Goal: Find specific page/section: Find specific page/section

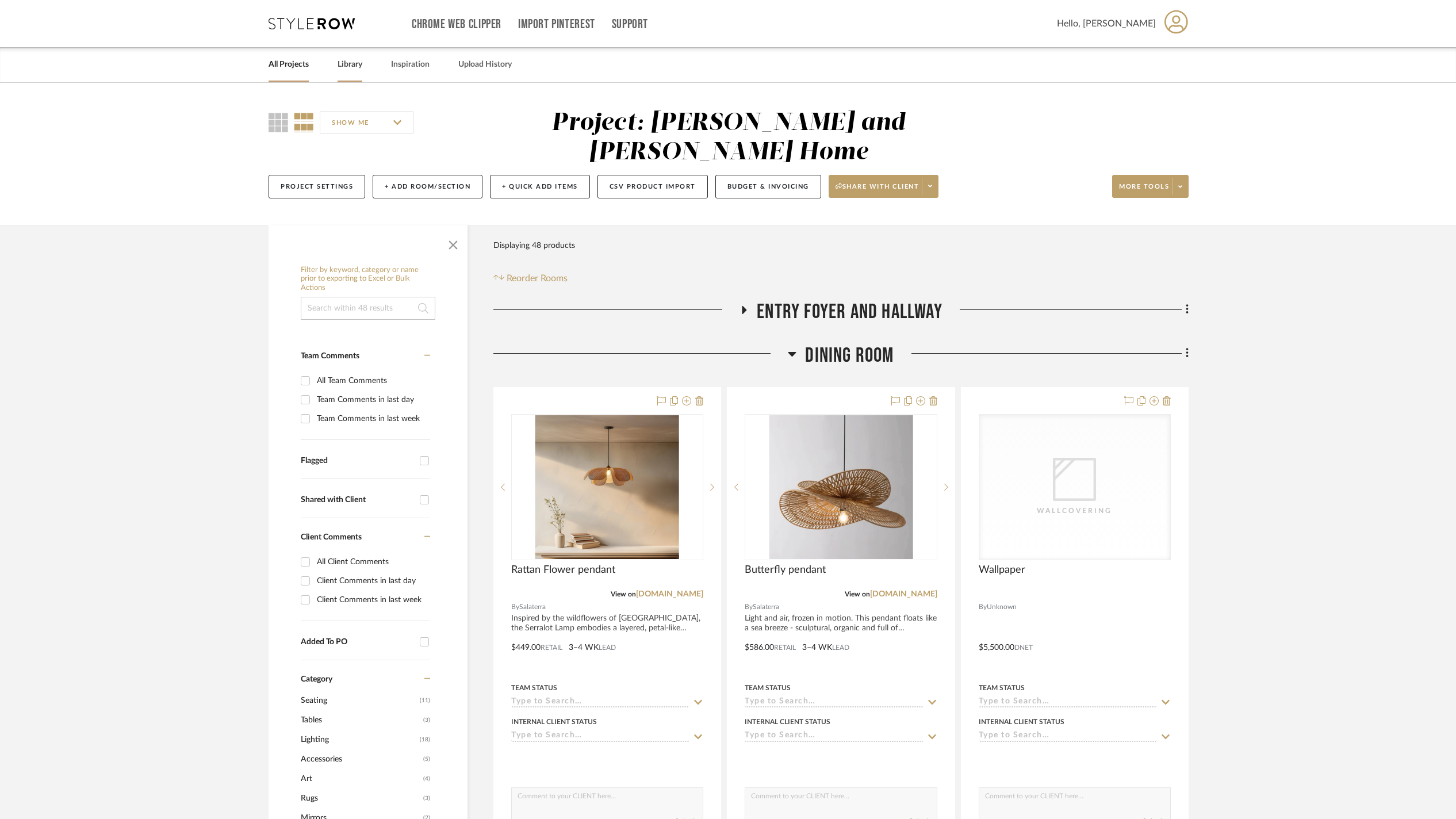
click at [362, 70] on link "Library" at bounding box center [350, 65] width 25 height 15
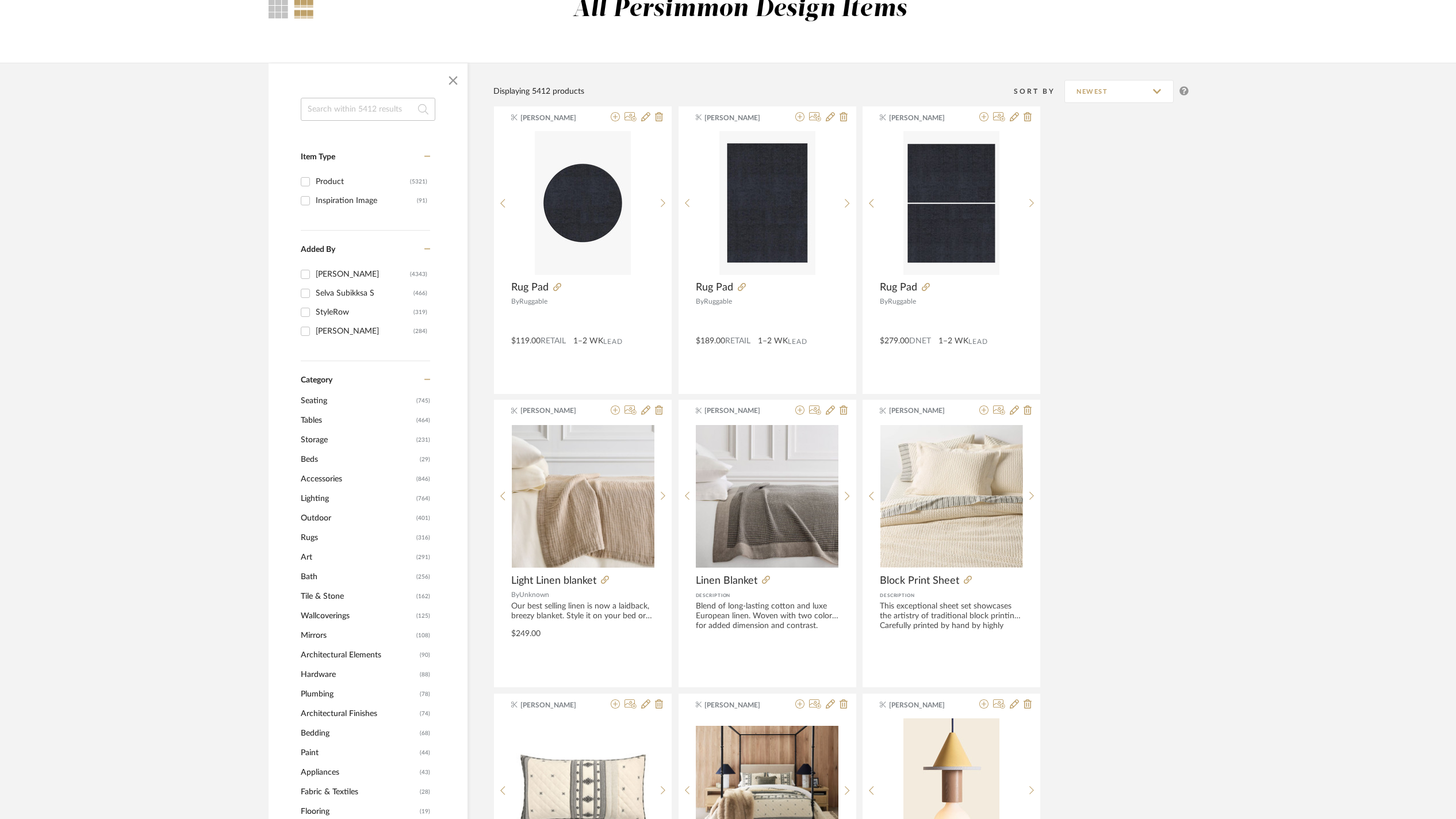
scroll to position [123, 0]
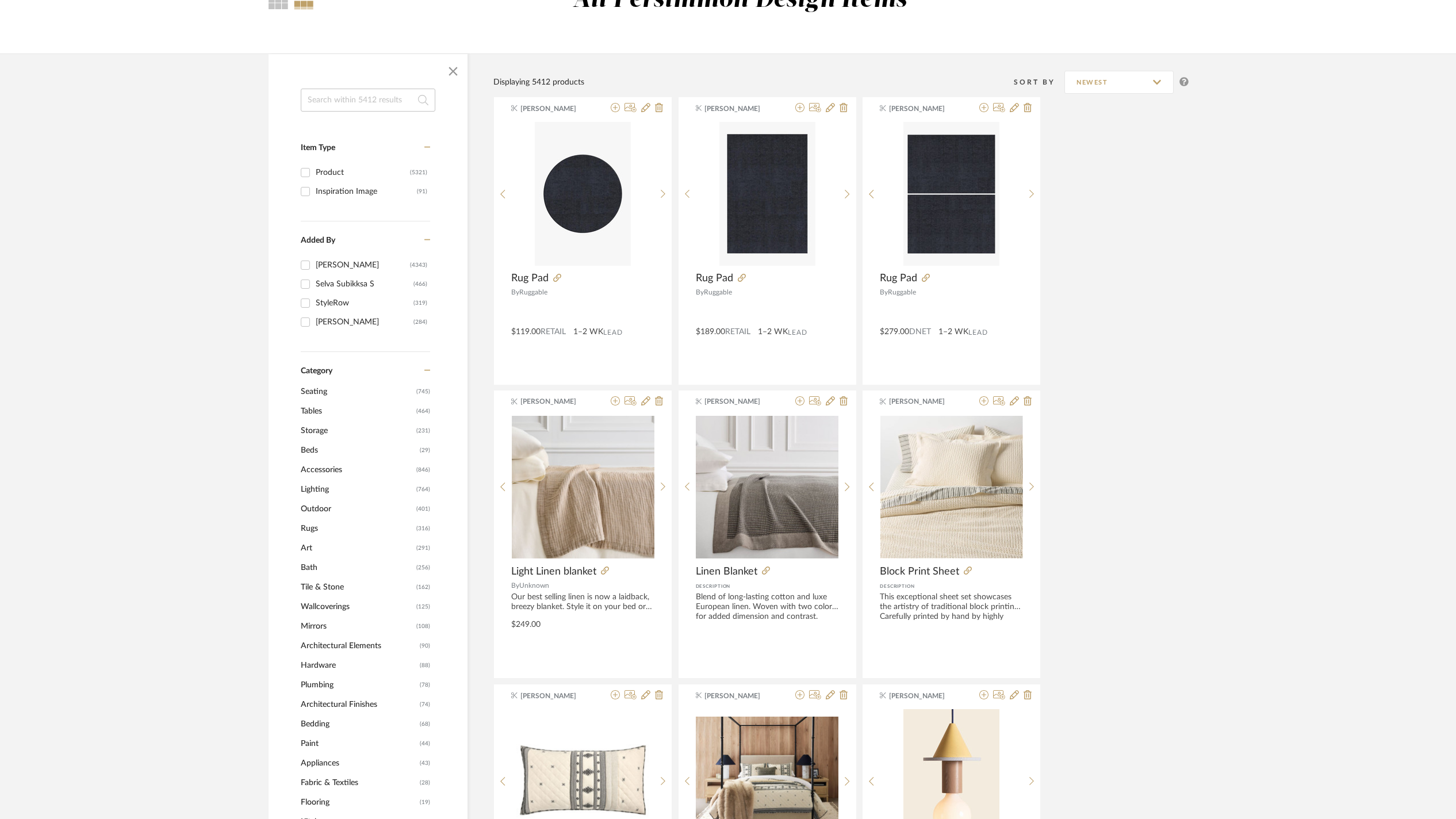
click at [341, 608] on span "Wallcoverings" at bounding box center [357, 607] width 113 height 19
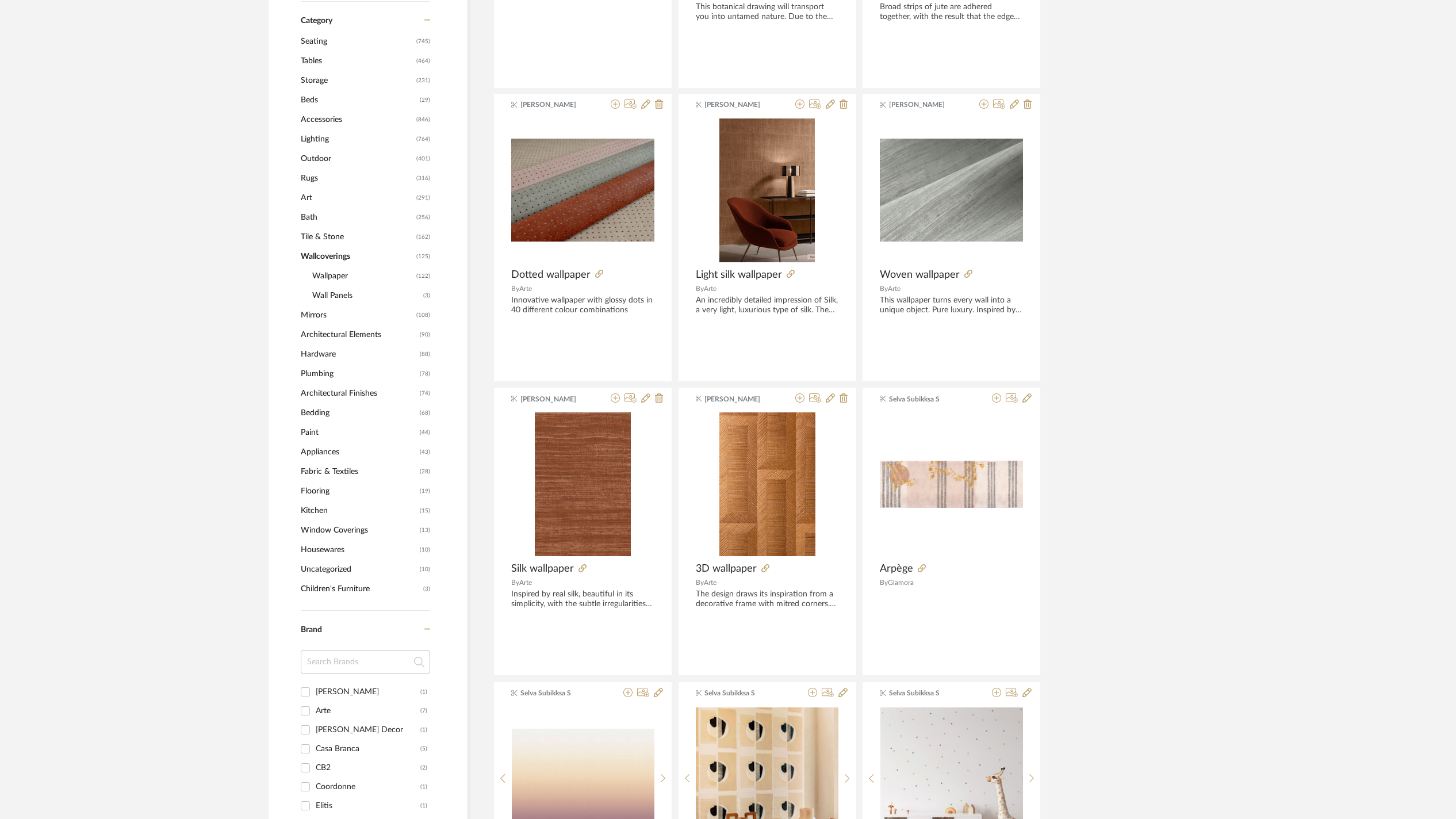
scroll to position [477, 0]
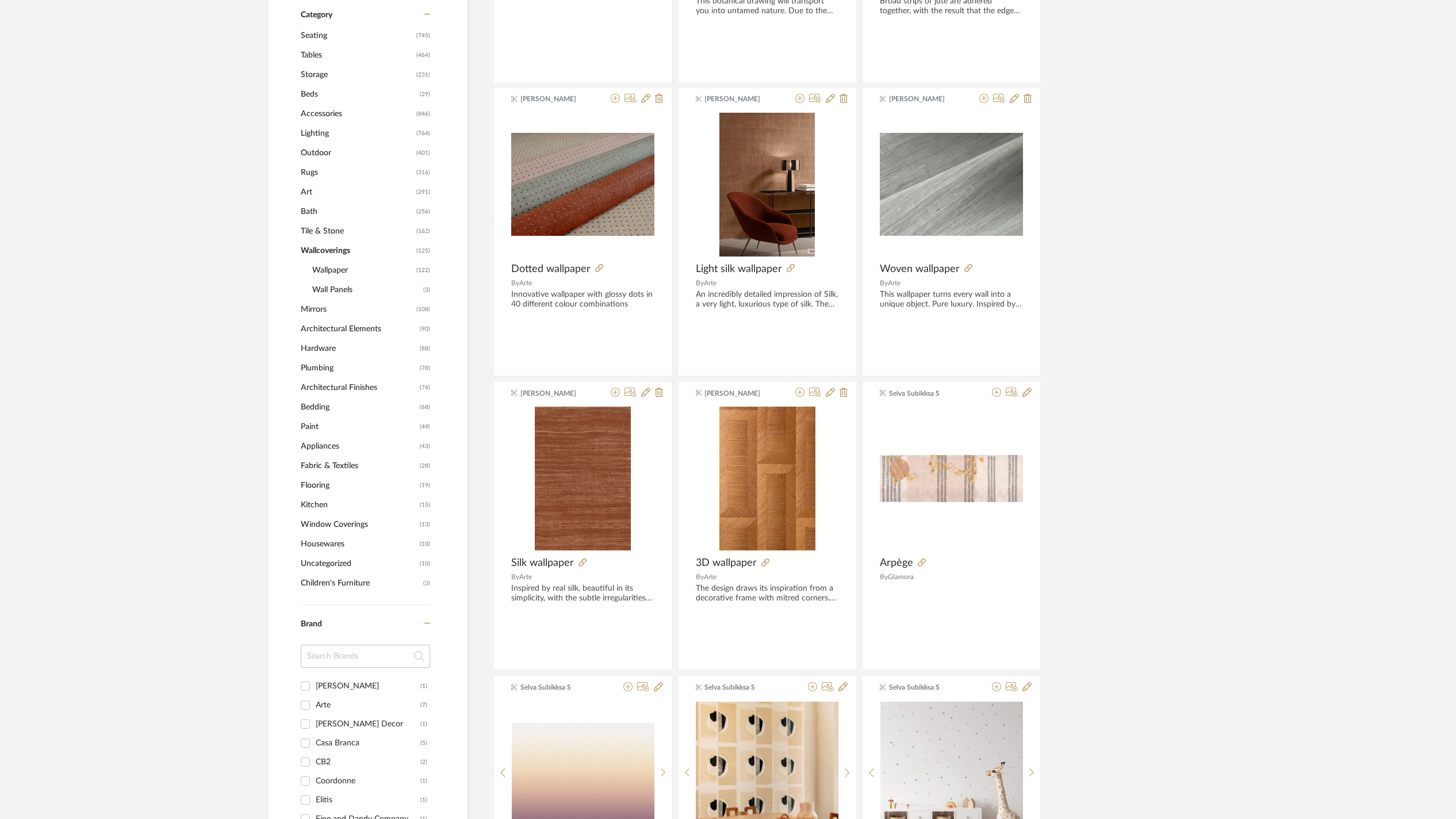
click at [344, 296] on span "Wall Panels" at bounding box center [365, 290] width 108 height 19
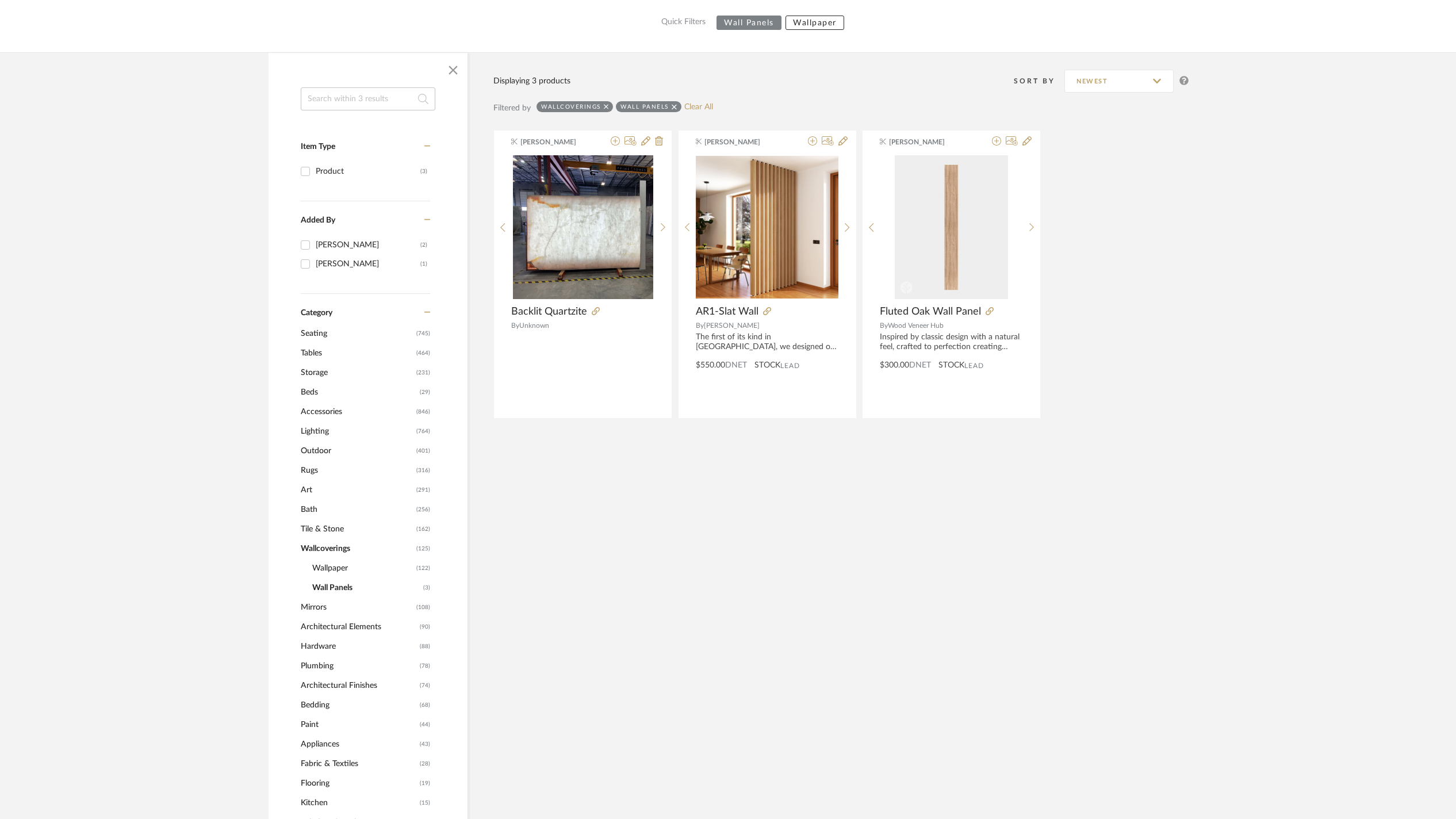
scroll to position [137, 0]
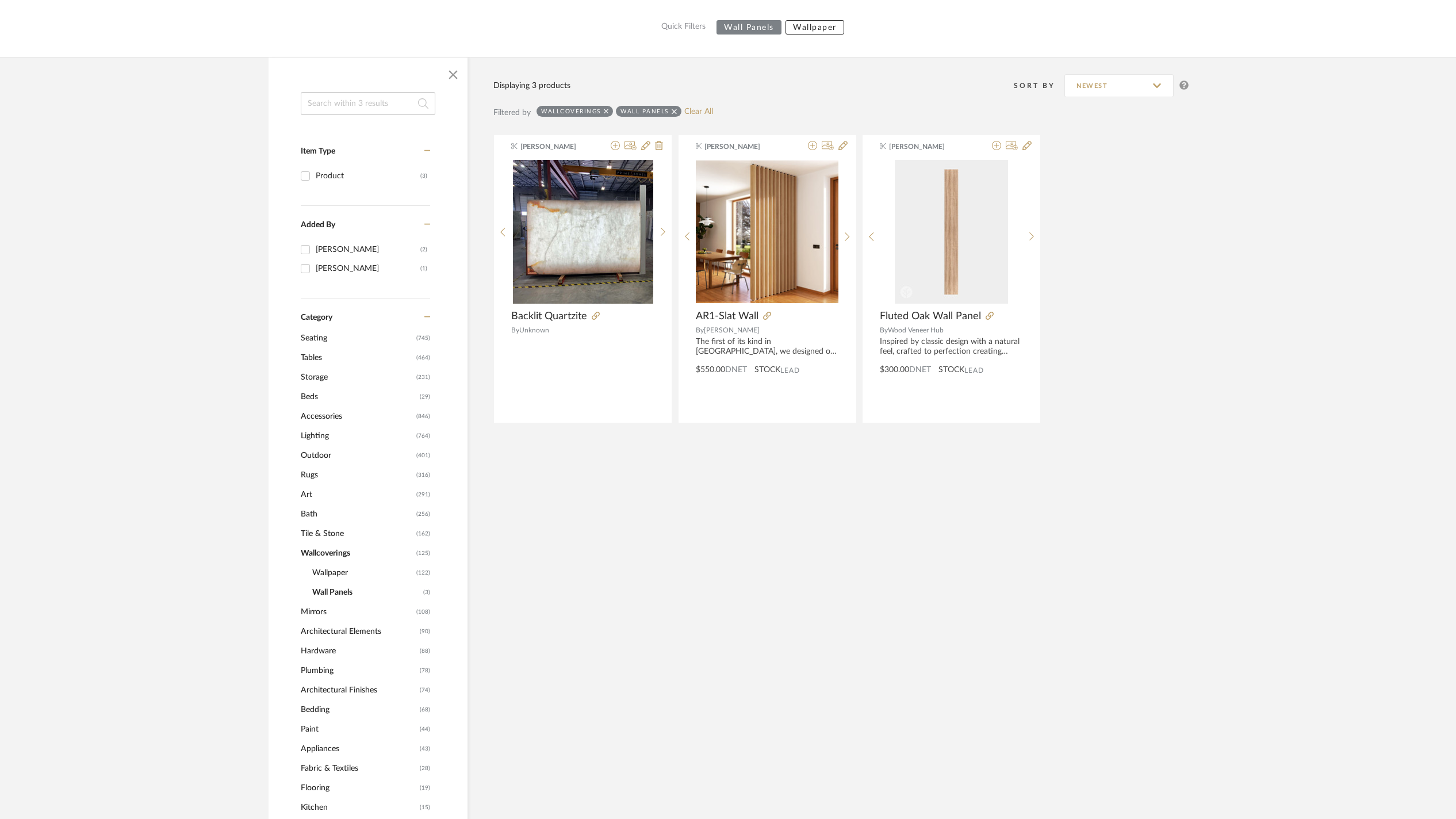
click at [340, 580] on span "Wallpaper" at bounding box center [363, 573] width 101 height 19
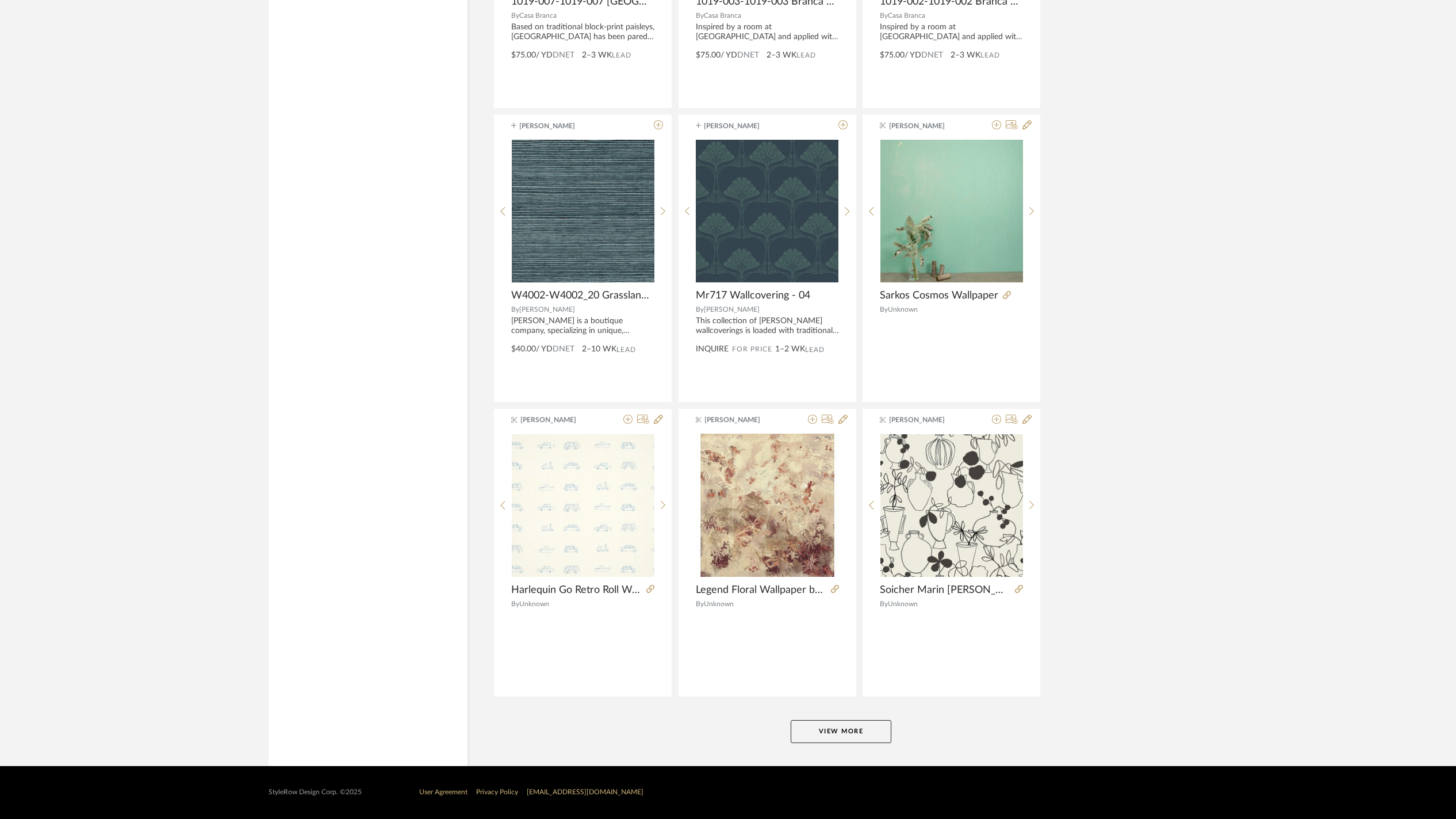
scroll to position [3112, 0]
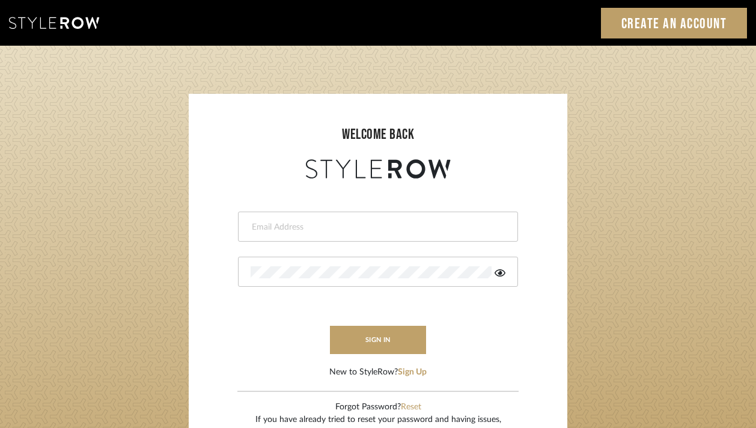
type input "divya.aok@gmail.com"
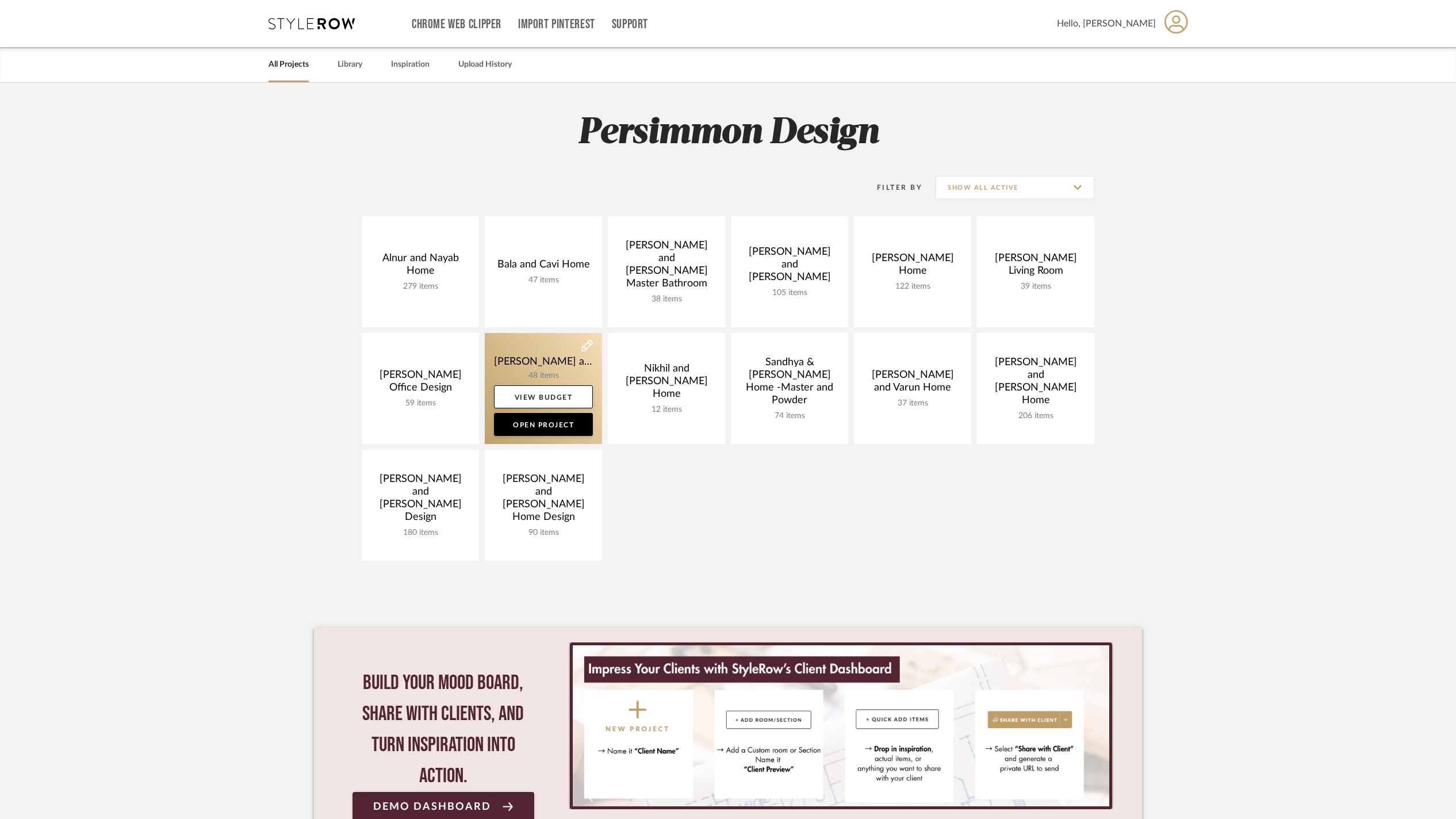
click at [544, 363] on link at bounding box center [543, 388] width 118 height 111
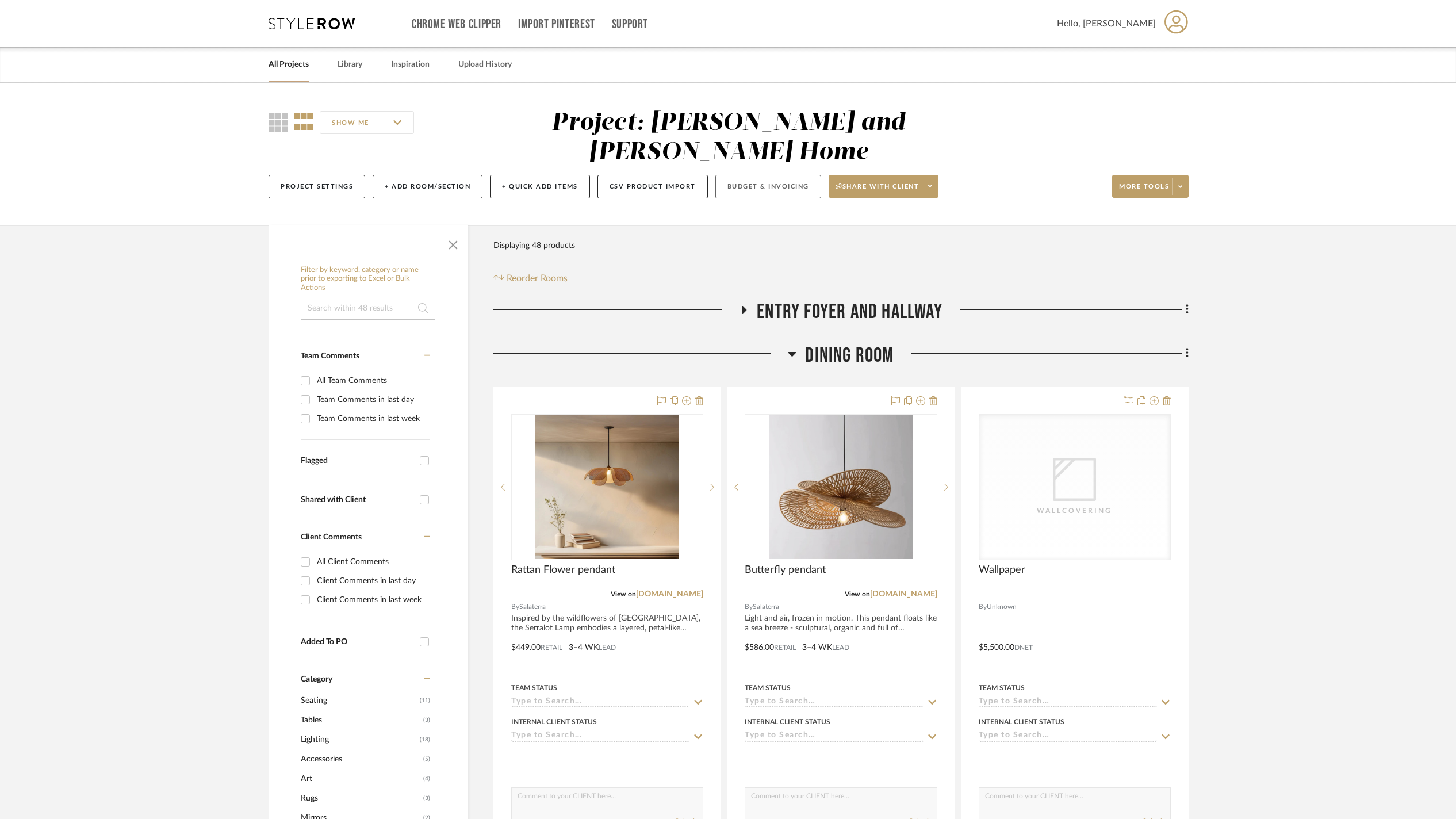
click at [822, 177] on button "Budget & Invoicing" at bounding box center [768, 187] width 106 height 24
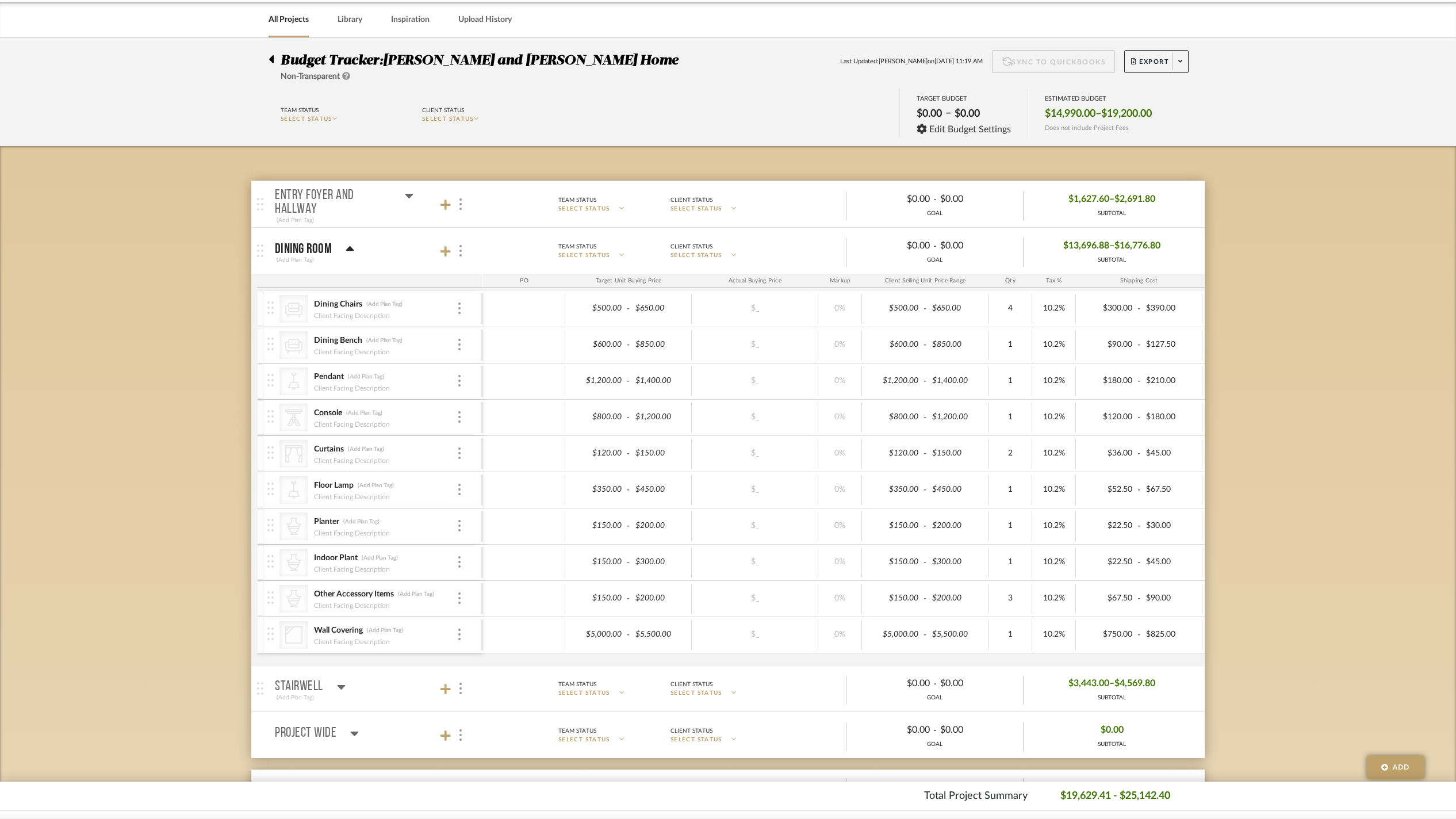
scroll to position [146, 0]
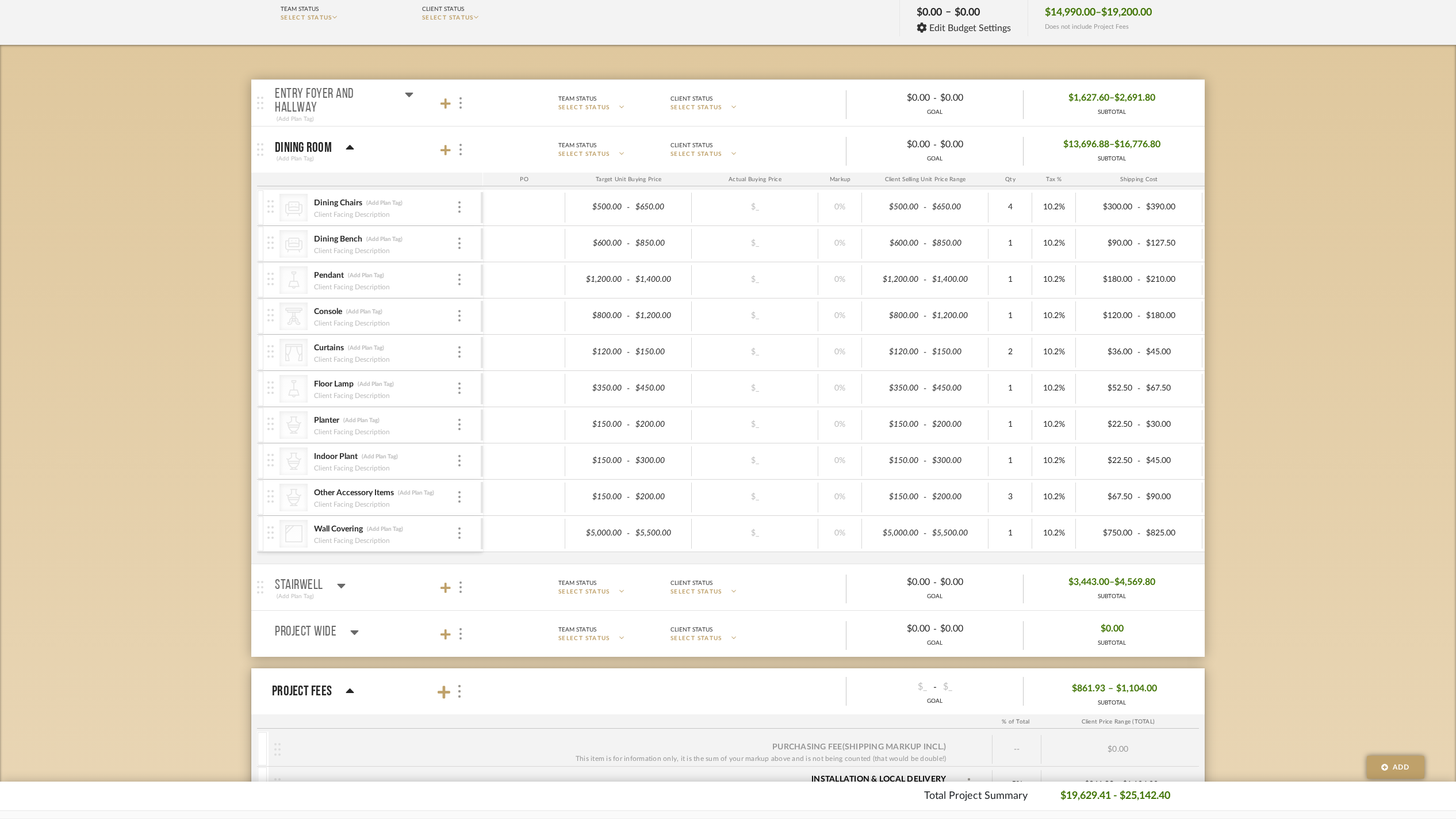
click at [345, 592] on icon at bounding box center [341, 586] width 9 height 13
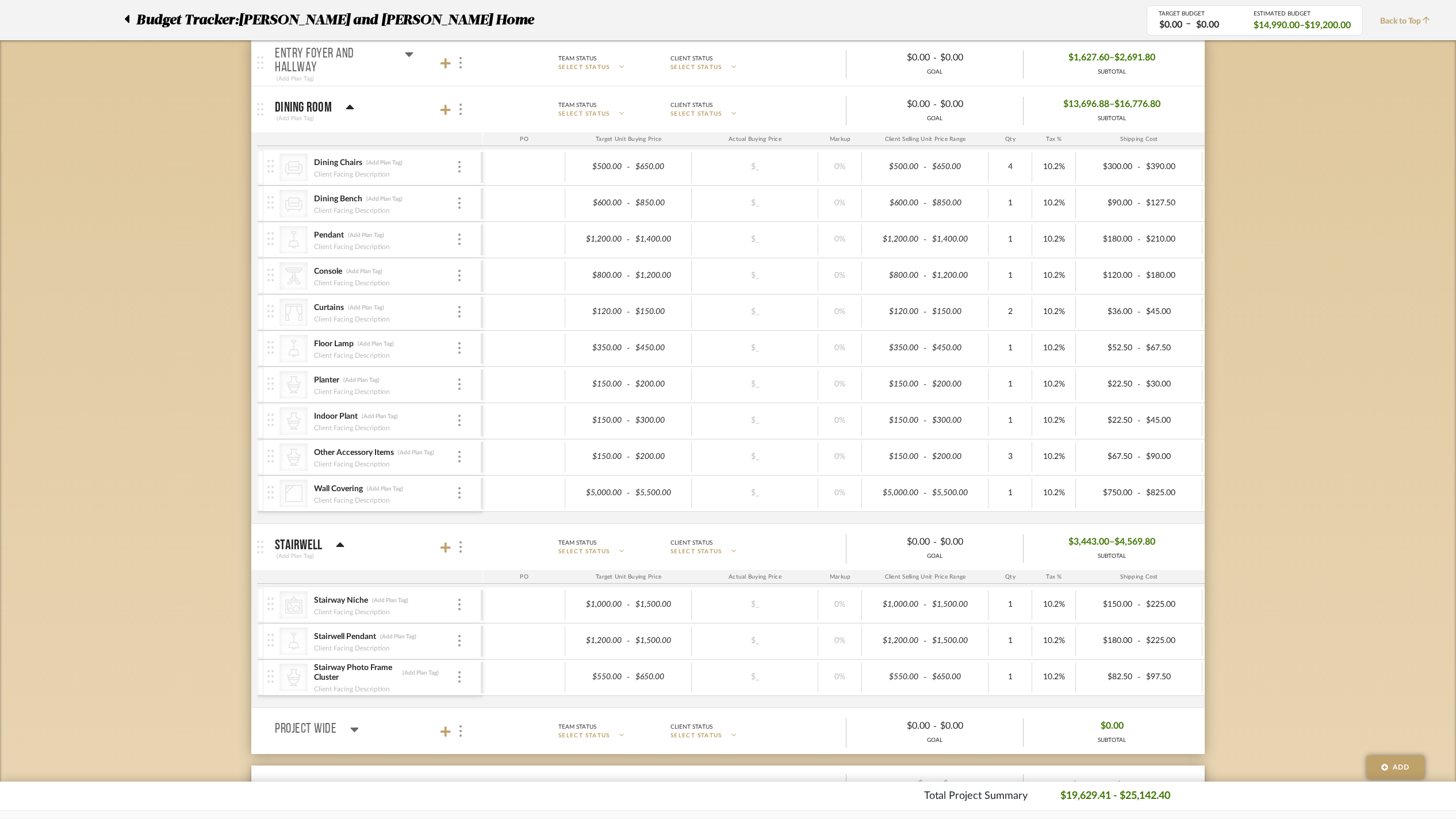
scroll to position [376, 0]
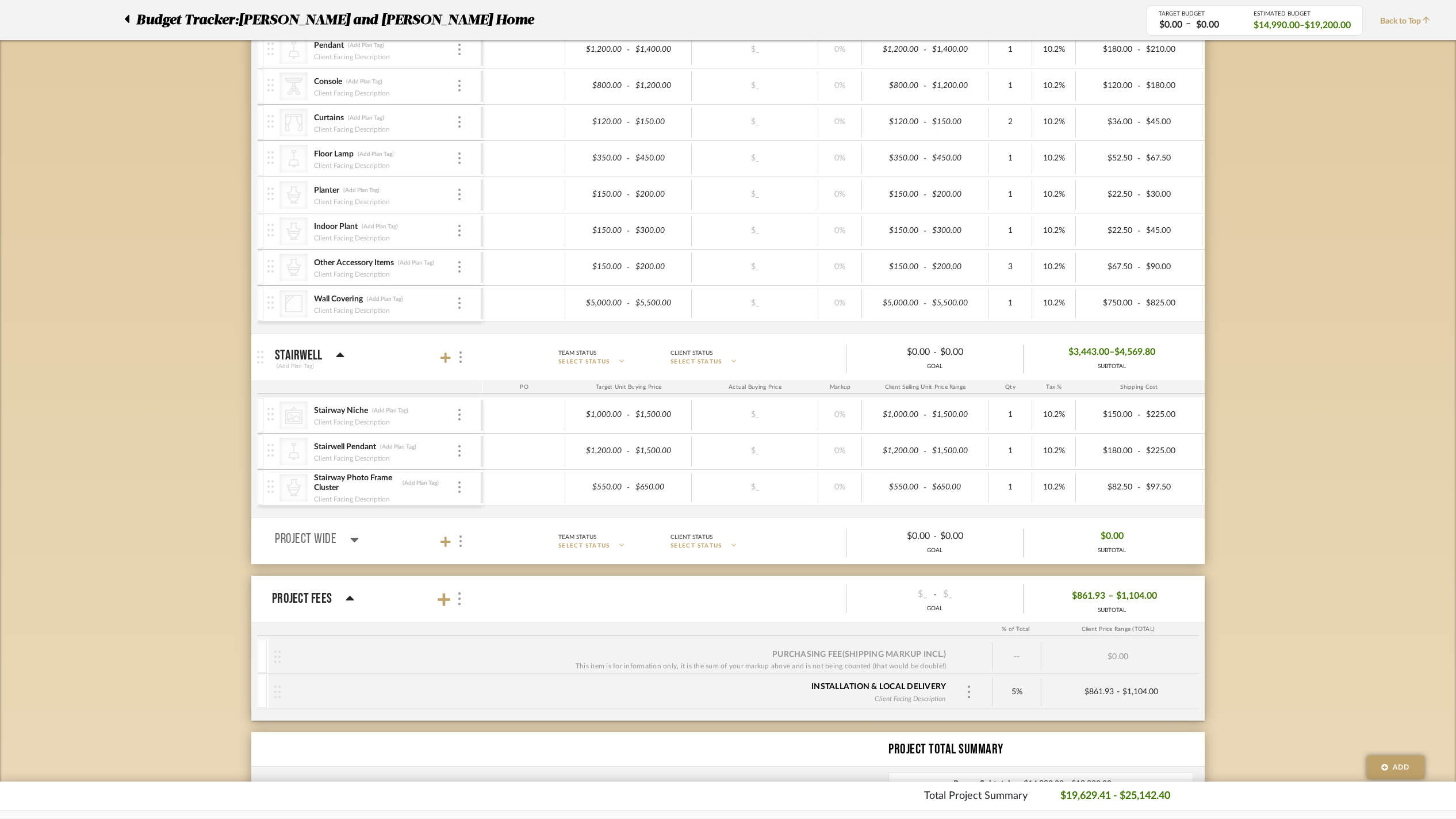
click at [348, 546] on div "Project Wide" at bounding box center [317, 540] width 84 height 13
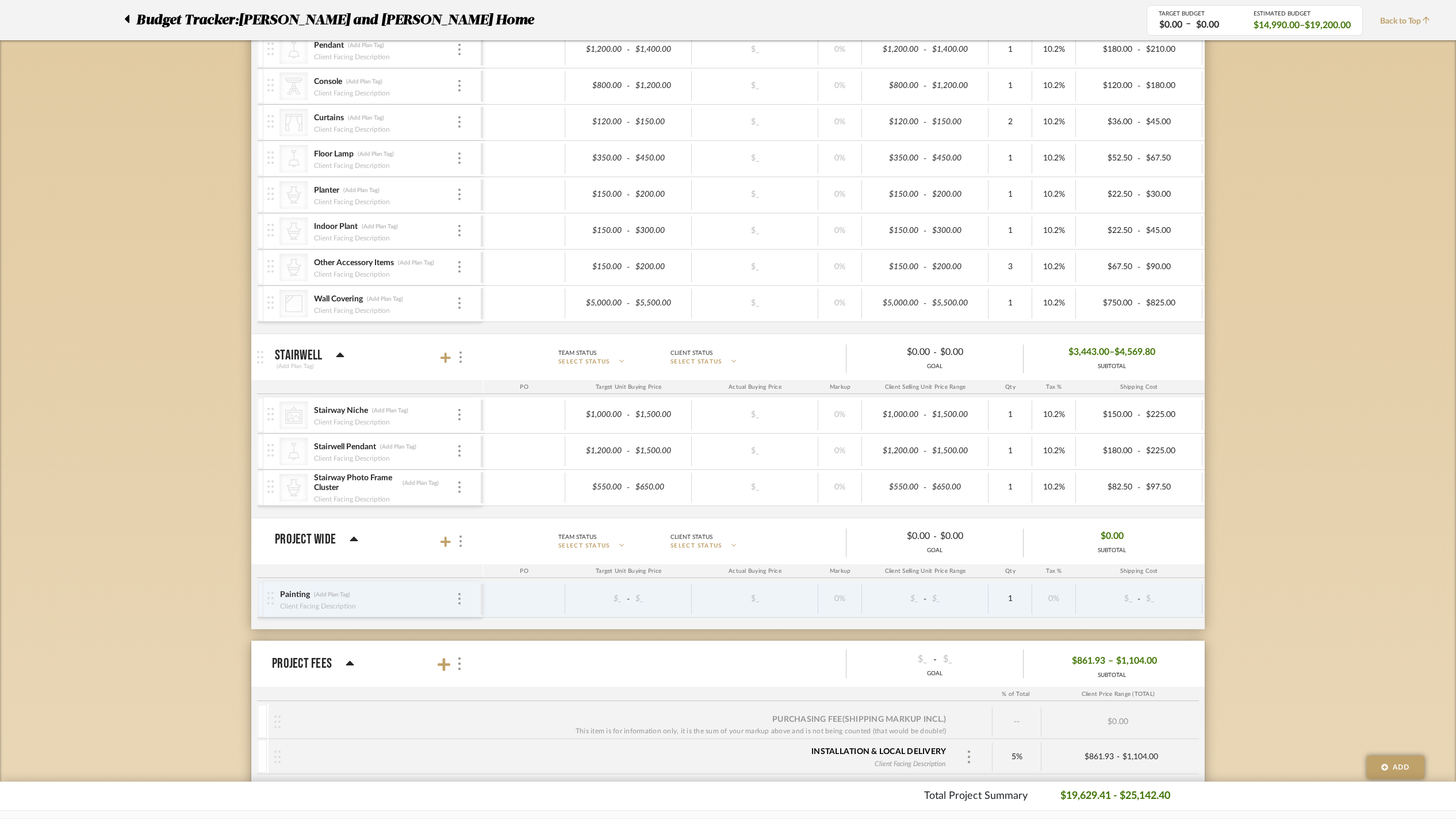
click at [356, 546] on icon at bounding box center [354, 540] width 9 height 13
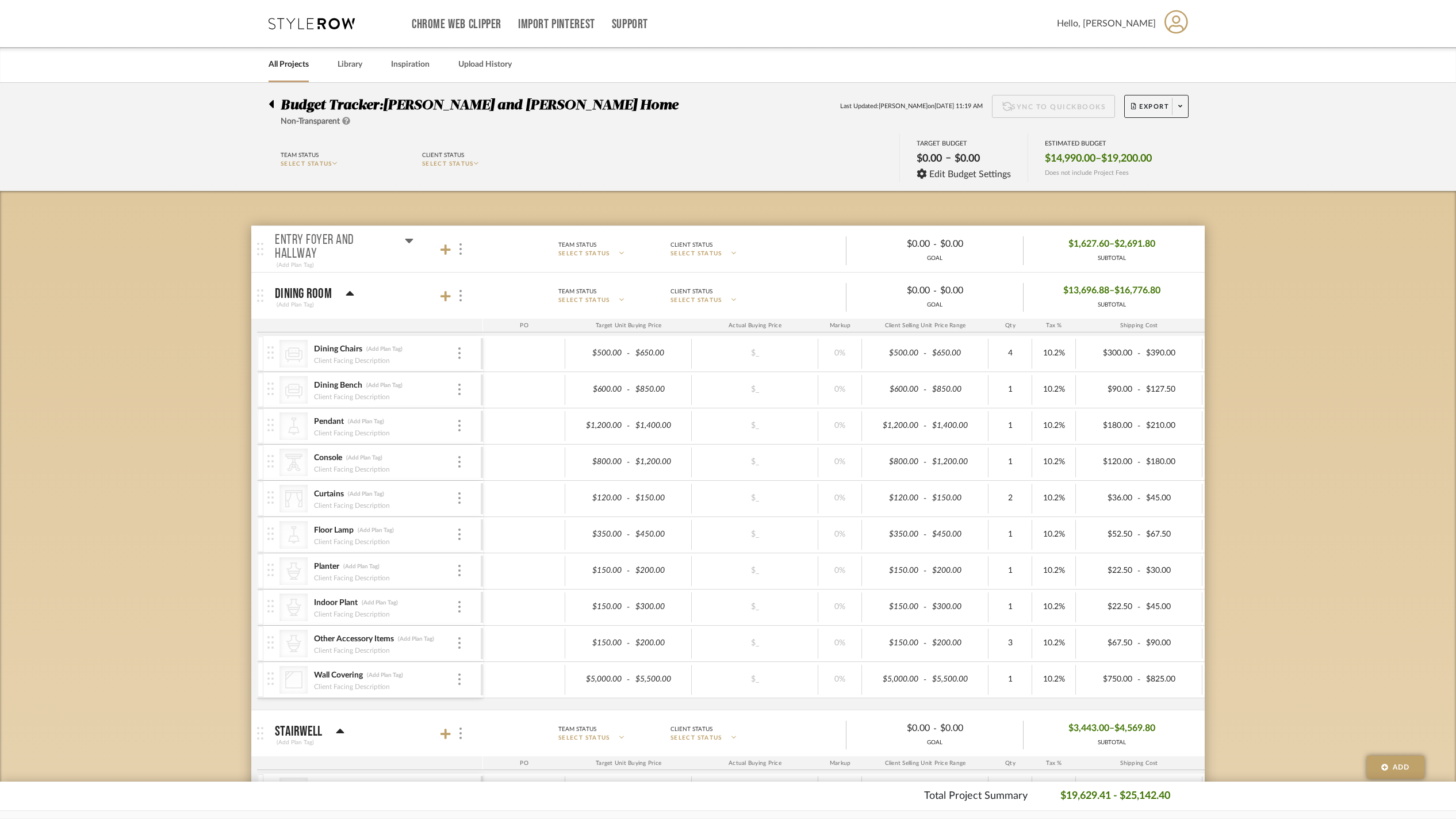
scroll to position [211, 0]
